Goal: Navigation & Orientation: Find specific page/section

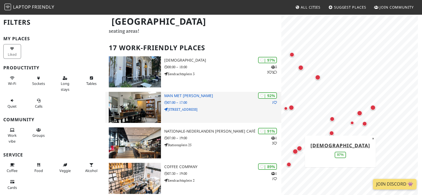
scroll to position [28, 0]
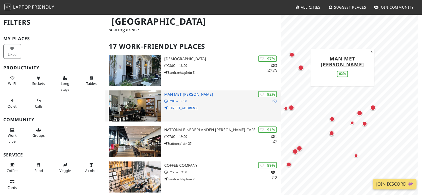
click at [197, 95] on h3 "Man met bril koffie" at bounding box center [222, 94] width 117 height 5
click at [185, 96] on h3 "Man met bril koffie" at bounding box center [222, 94] width 117 height 5
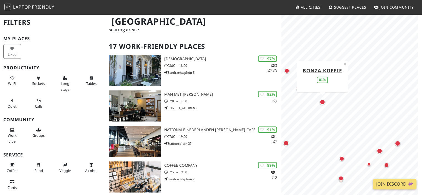
click at [323, 101] on div "Map marker" at bounding box center [322, 102] width 6 height 6
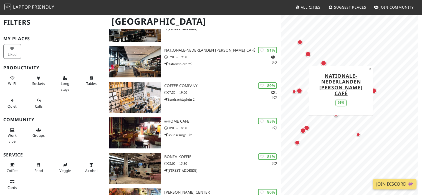
scroll to position [111, 0]
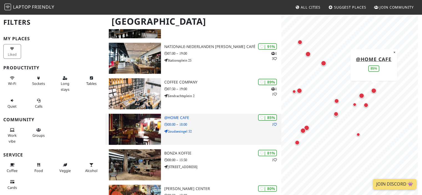
click at [174, 118] on h3 "@Home Cafe" at bounding box center [222, 117] width 117 height 5
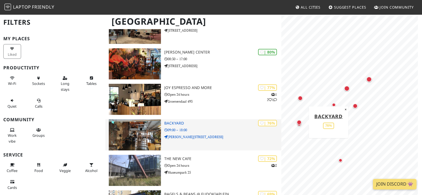
scroll to position [250, 0]
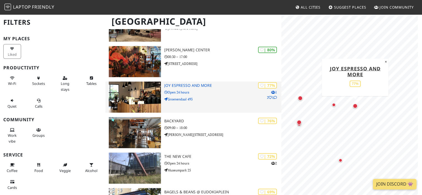
click at [205, 97] on p "Groenendaal 493" at bounding box center [222, 99] width 117 height 5
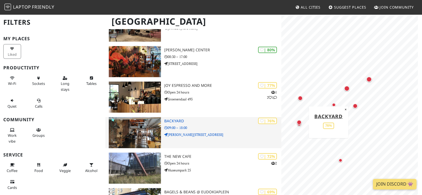
click at [175, 122] on h3 "BACKYARD" at bounding box center [222, 121] width 117 height 5
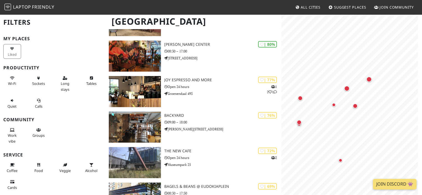
scroll to position [245, 0]
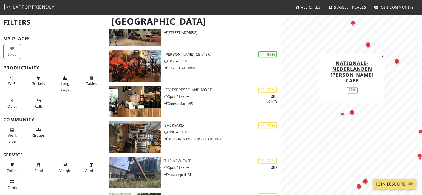
click at [351, 114] on div "Map marker" at bounding box center [352, 113] width 6 height 6
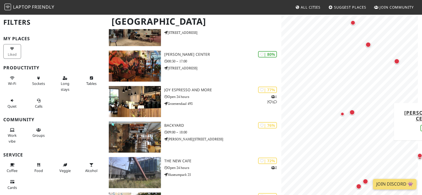
scroll to position [416, 0]
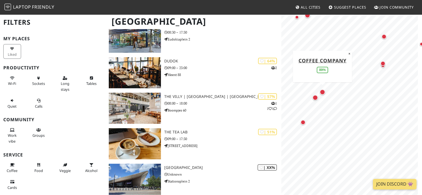
click at [322, 94] on div "Map marker" at bounding box center [322, 92] width 6 height 6
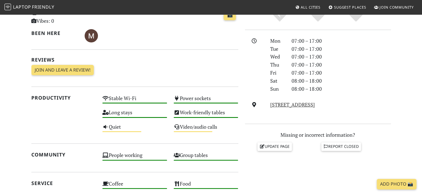
scroll to position [139, 0]
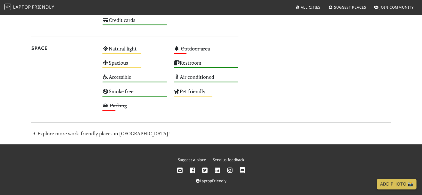
scroll to position [333, 0]
